Goal: Check status: Check status

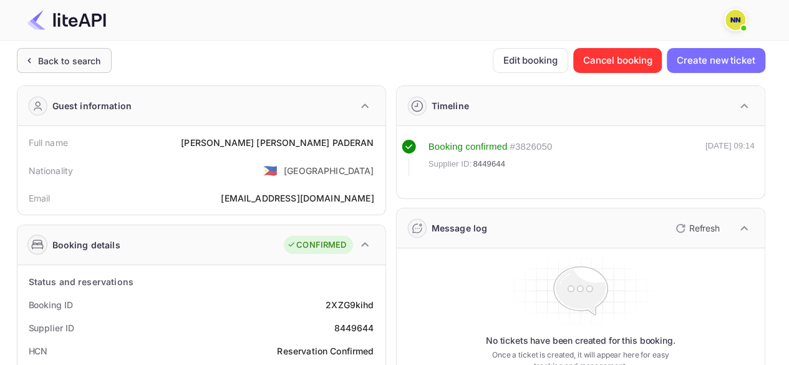
click at [84, 49] on div "Back to search" at bounding box center [64, 60] width 95 height 25
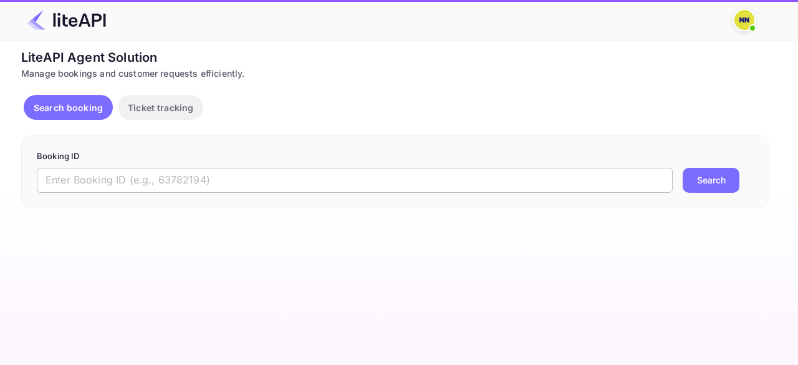
click at [114, 180] on input "text" at bounding box center [355, 180] width 636 height 25
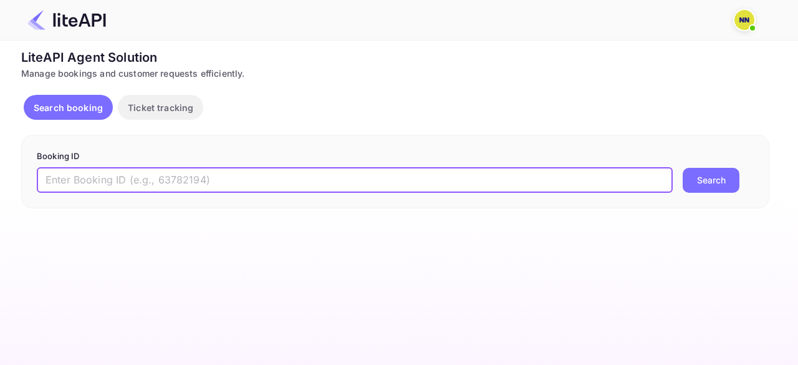
paste input "8085988"
type input "8085988"
click at [683, 168] on button "Search" at bounding box center [711, 180] width 57 height 25
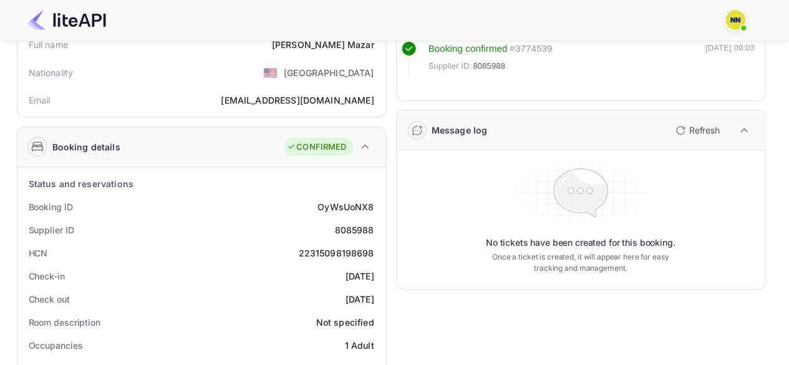
scroll to position [125, 0]
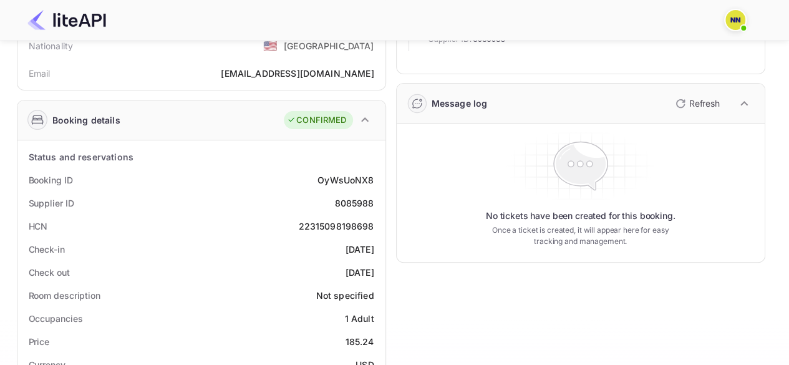
click at [339, 221] on div "22315098198698" at bounding box center [335, 225] width 75 height 13
click at [339, 222] on div "22315098198698" at bounding box center [335, 225] width 75 height 13
copy div "22315098198698"
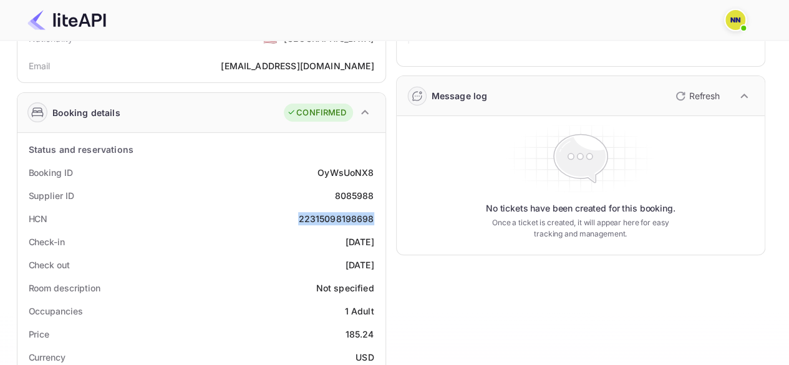
scroll to position [0, 0]
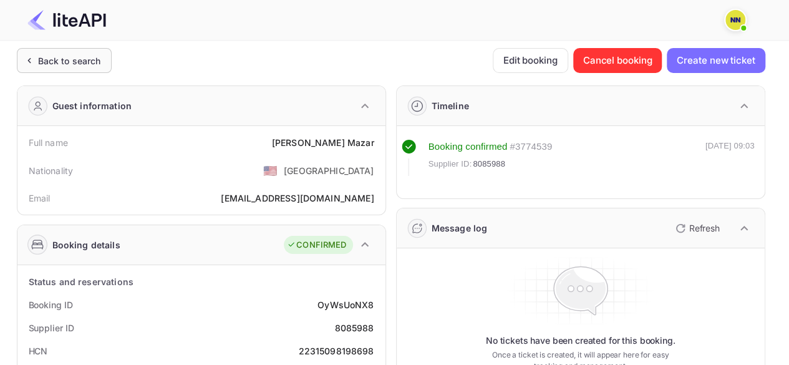
click at [71, 59] on div "Back to search" at bounding box center [69, 60] width 63 height 13
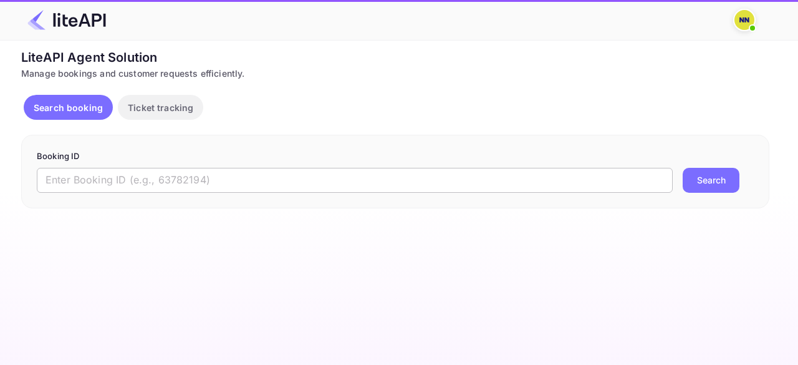
click at [115, 184] on input "text" at bounding box center [355, 180] width 636 height 25
paste input "8509619"
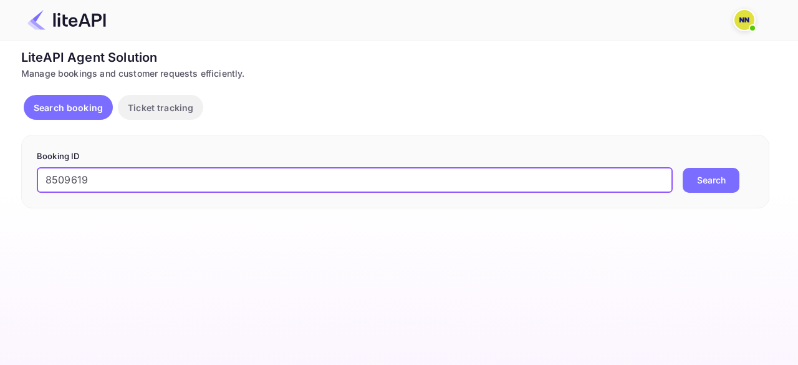
type input "8509619"
click at [683, 168] on button "Search" at bounding box center [711, 180] width 57 height 25
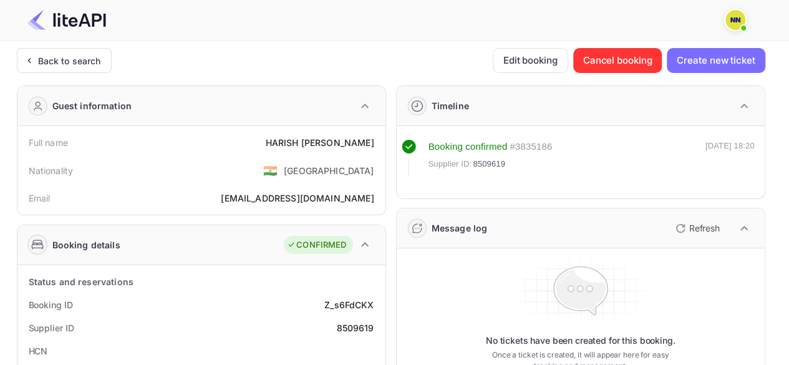
scroll to position [125, 0]
